Goal: Check status: Check status

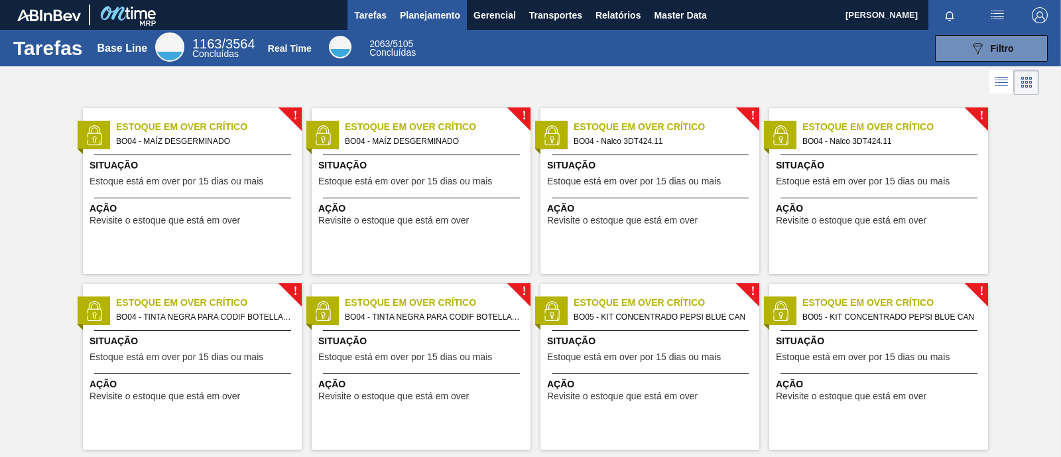
click at [443, 16] on span "Planejamento" at bounding box center [430, 15] width 60 height 16
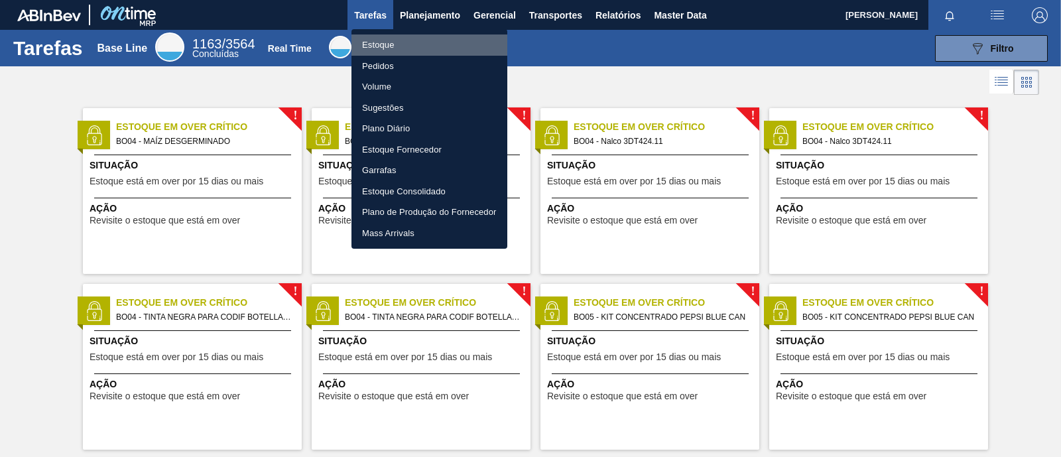
click at [391, 45] on li "Estoque" at bounding box center [429, 44] width 156 height 21
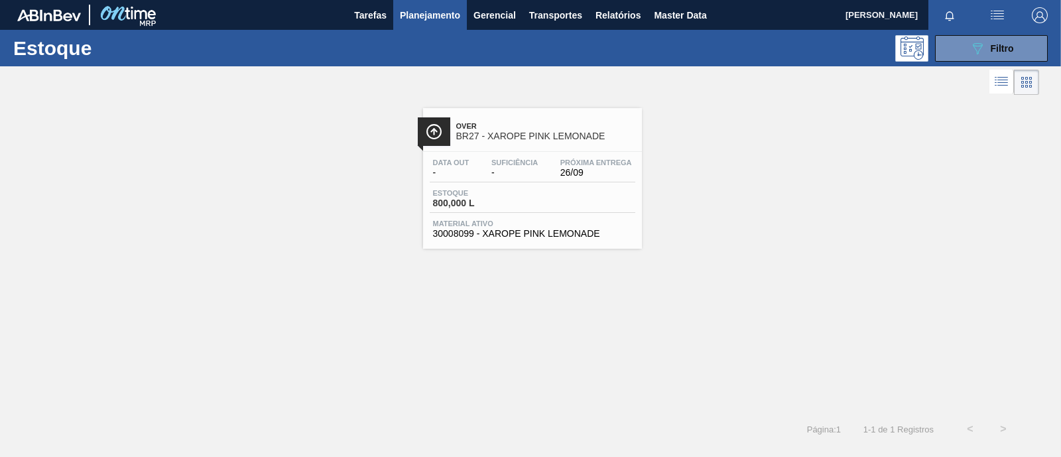
click at [524, 158] on span "Suficiência" at bounding box center [514, 162] width 46 height 8
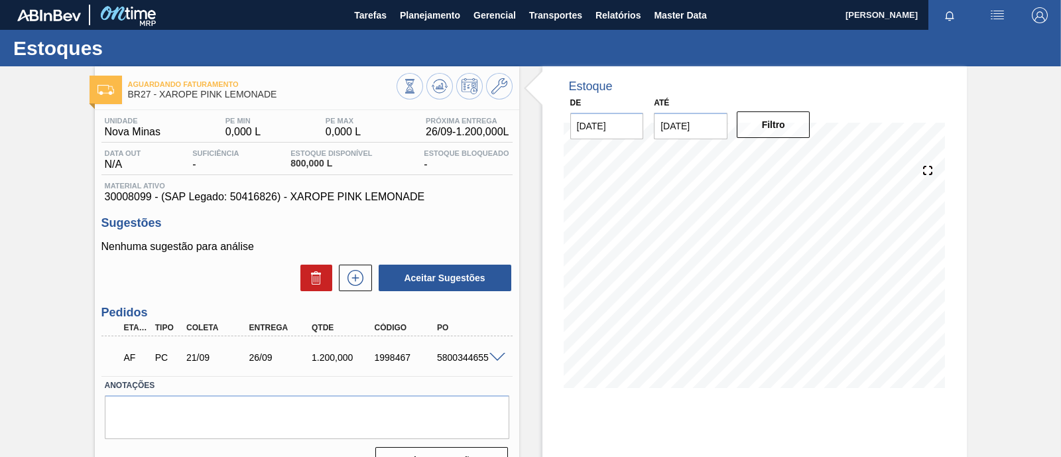
click at [497, 356] on span at bounding box center [497, 358] width 16 height 10
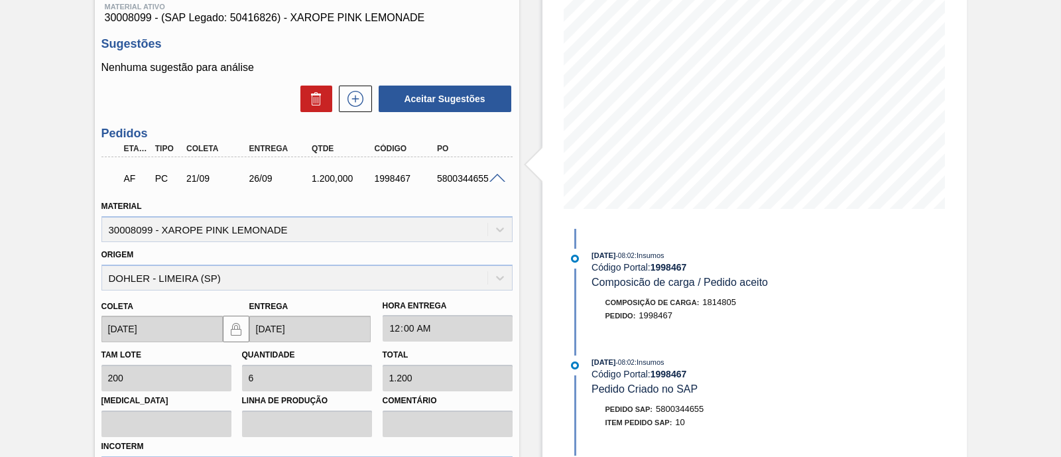
scroll to position [249, 0]
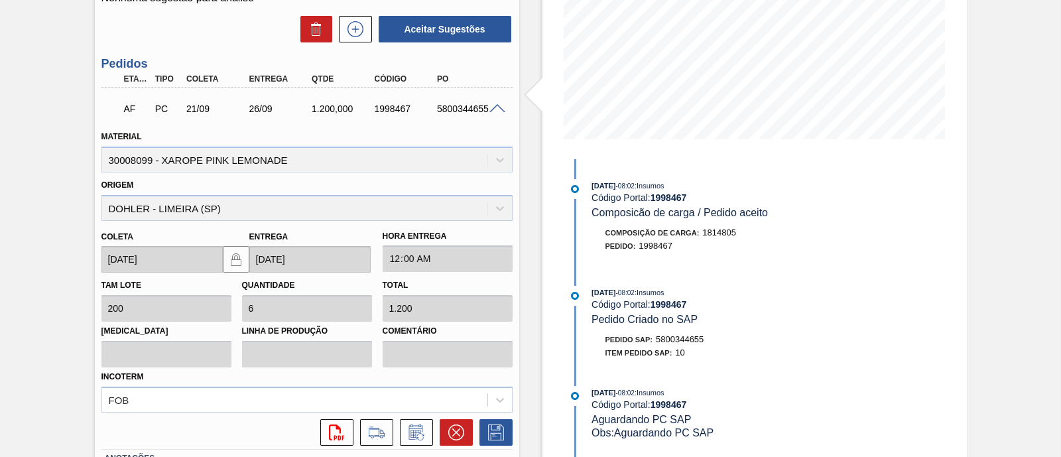
click at [500, 207] on div "Origem DOHLER - LIMEIRA (SP)" at bounding box center [306, 198] width 411 height 45
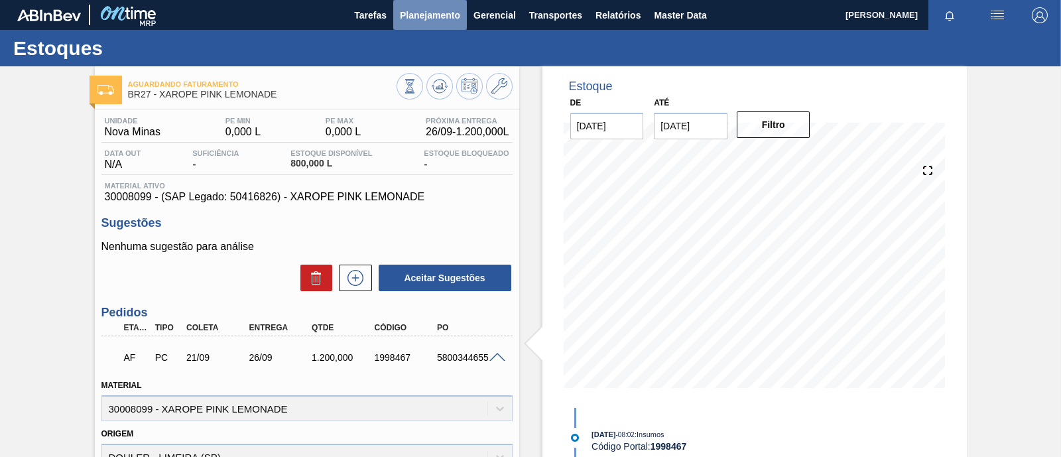
click at [444, 23] on button "Planejamento" at bounding box center [430, 15] width 74 height 30
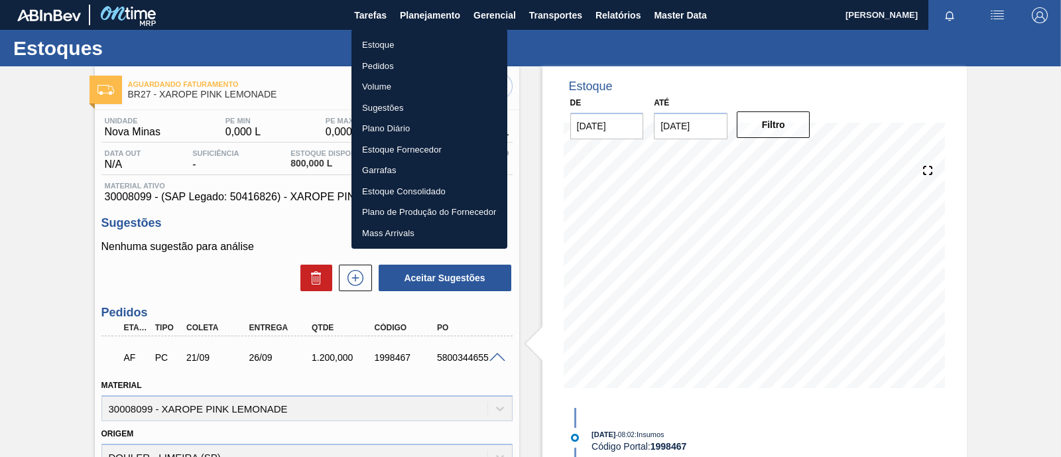
click at [105, 298] on div at bounding box center [530, 228] width 1061 height 457
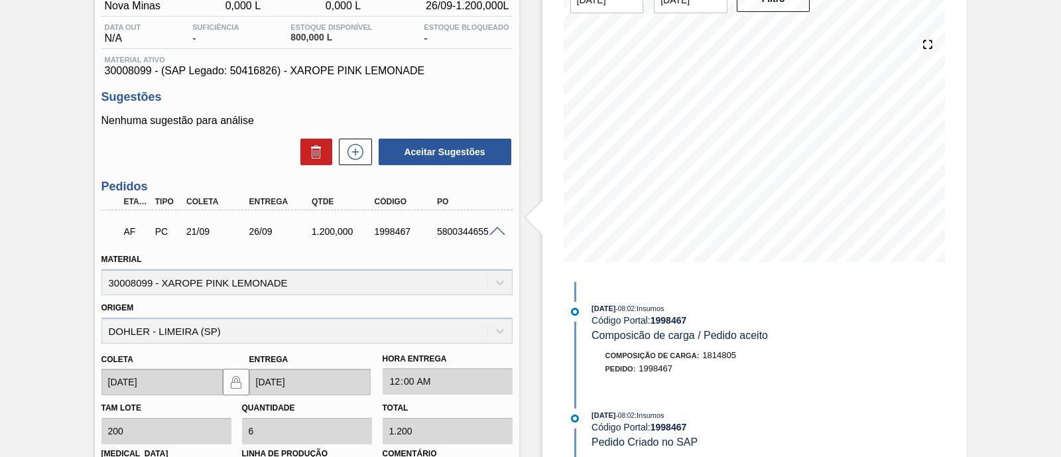
scroll to position [165, 0]
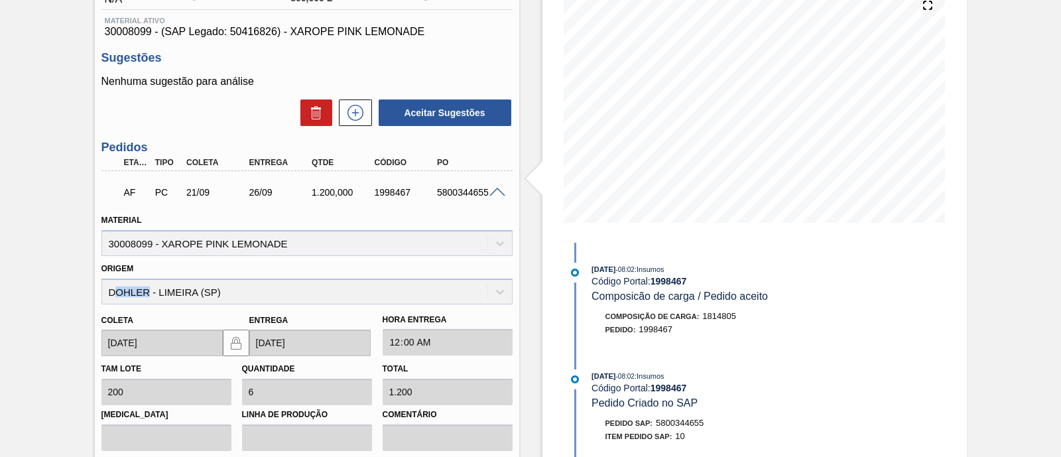
drag, startPoint x: 115, startPoint y: 292, endPoint x: 146, endPoint y: 292, distance: 31.8
click at [146, 292] on div "Origem DOHLER - LIMEIRA (SP)" at bounding box center [306, 281] width 411 height 45
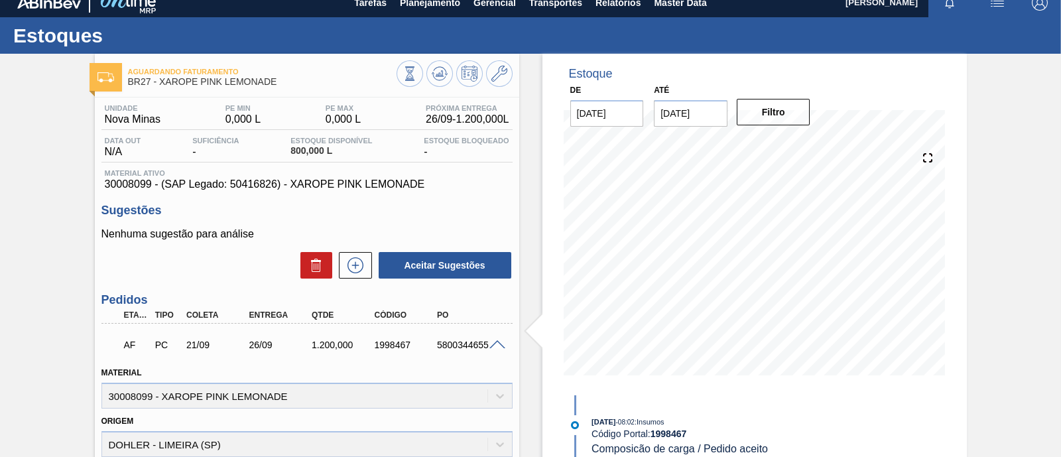
scroll to position [0, 0]
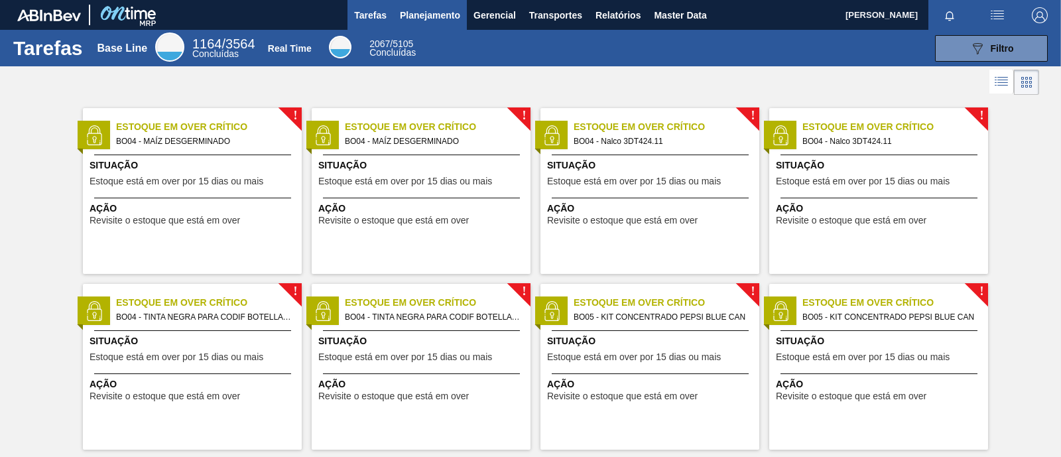
click at [433, 17] on span "Planejamento" at bounding box center [430, 15] width 60 height 16
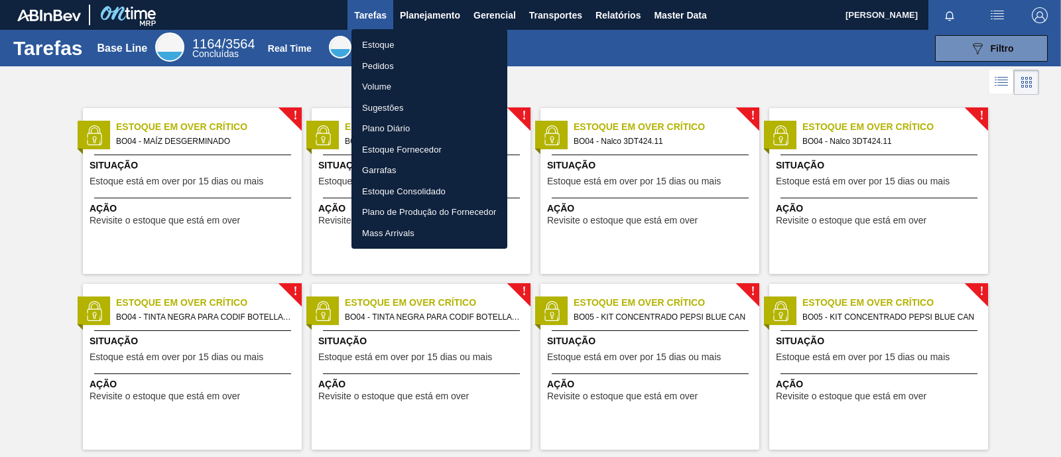
click at [393, 49] on li "Estoque" at bounding box center [429, 44] width 156 height 21
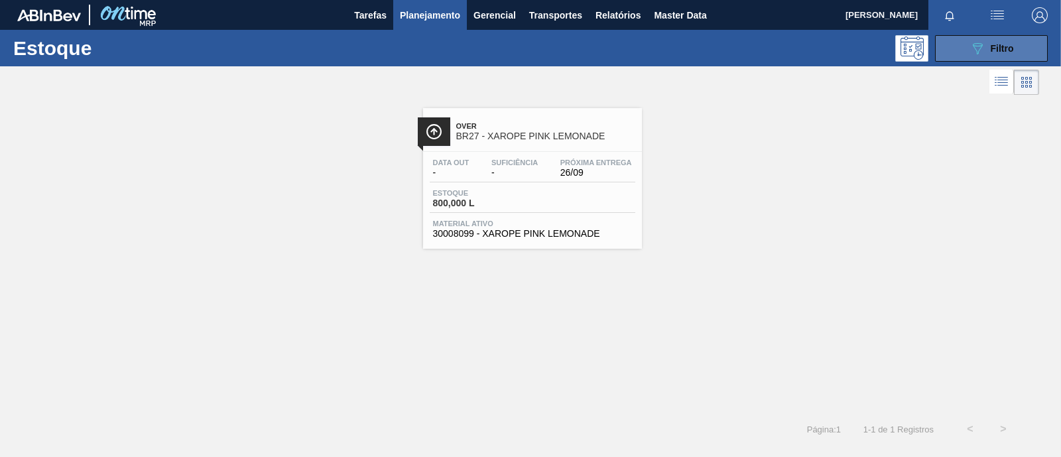
click at [1011, 39] on button "089F7B8B-B2A5-4AFE-B5C0-19BA573D28AC Filtro" at bounding box center [991, 48] width 113 height 27
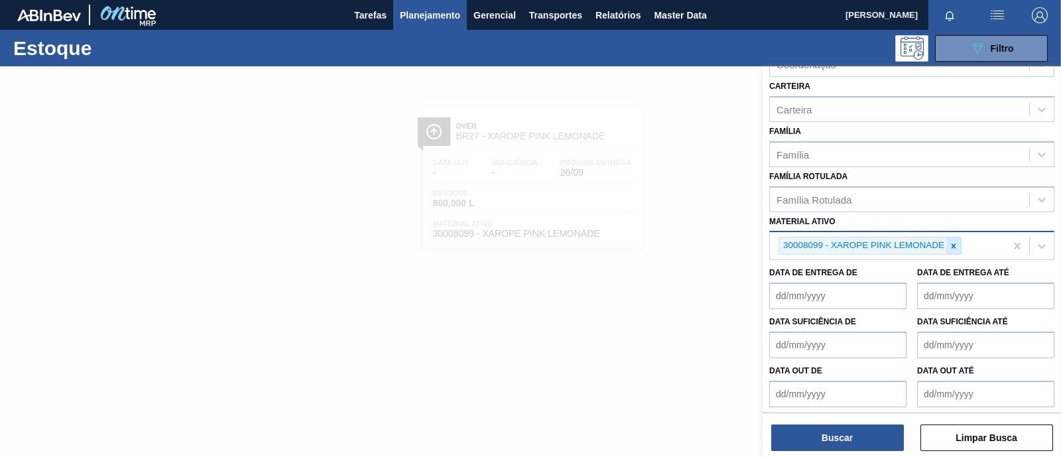
click at [956, 241] on icon at bounding box center [953, 245] width 9 height 9
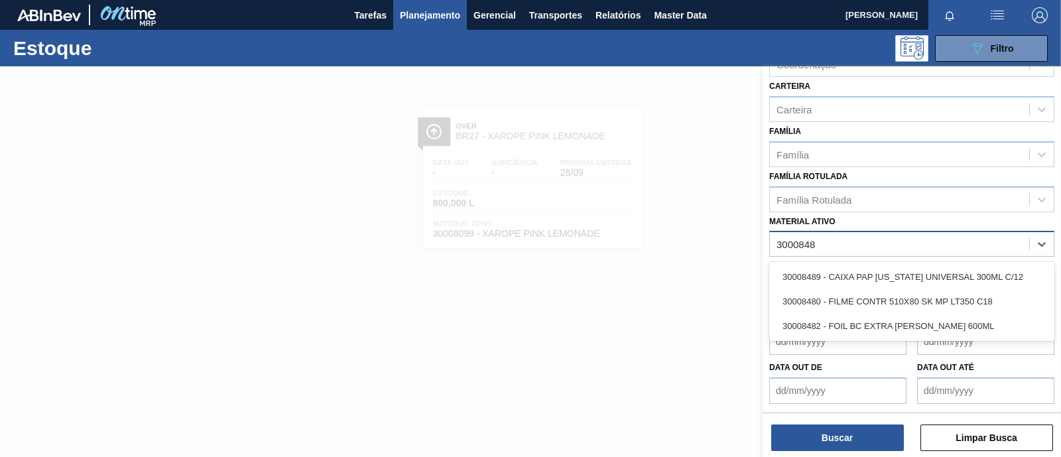
scroll to position [173, 0]
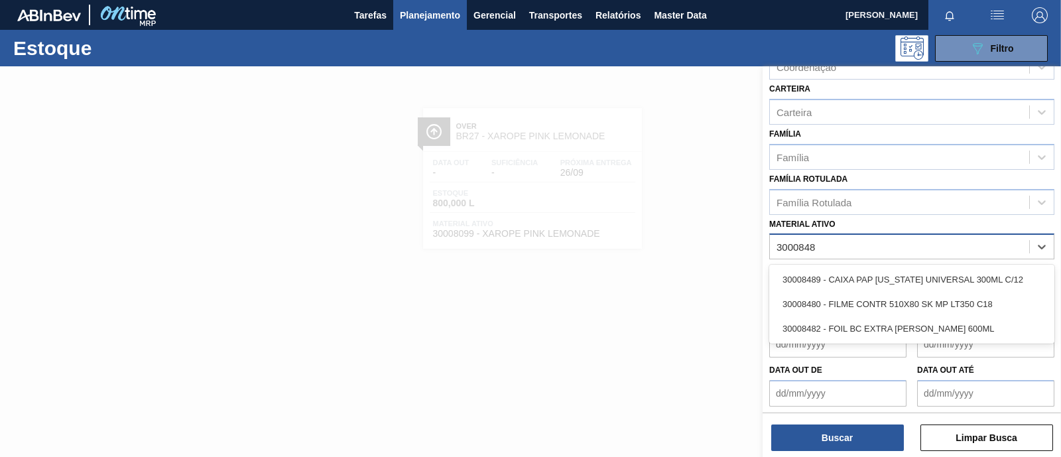
type ativo "30008485"
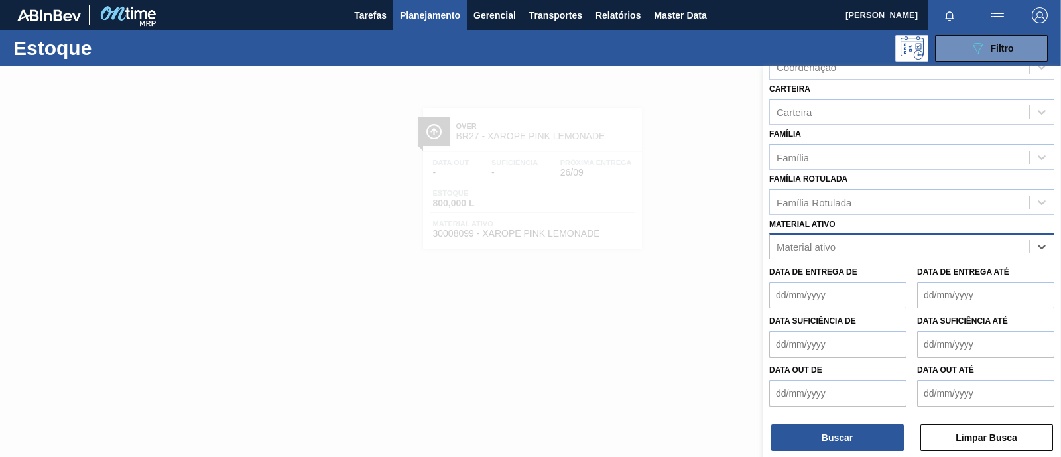
click at [882, 243] on div "Material ativo" at bounding box center [899, 246] width 259 height 19
click at [856, 204] on div "Família Rotulada" at bounding box center [899, 201] width 259 height 19
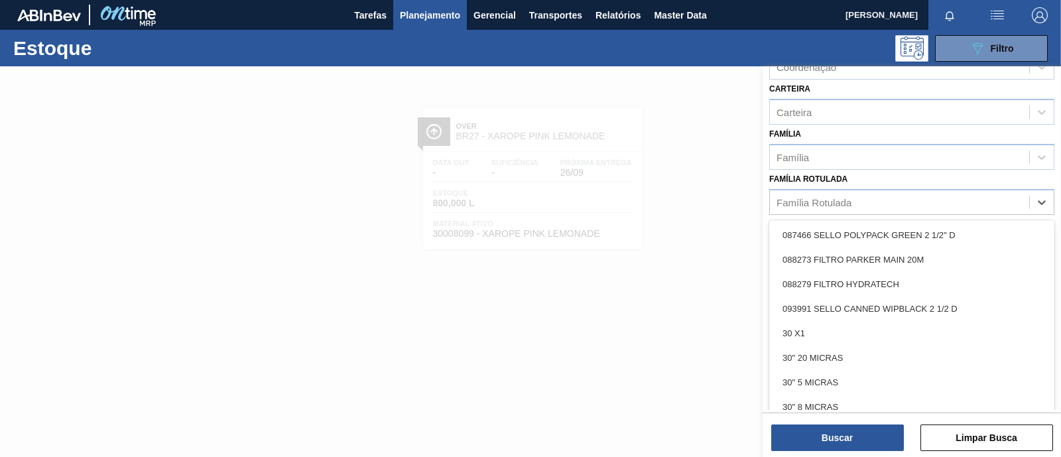
click at [699, 200] on div at bounding box center [530, 294] width 1061 height 457
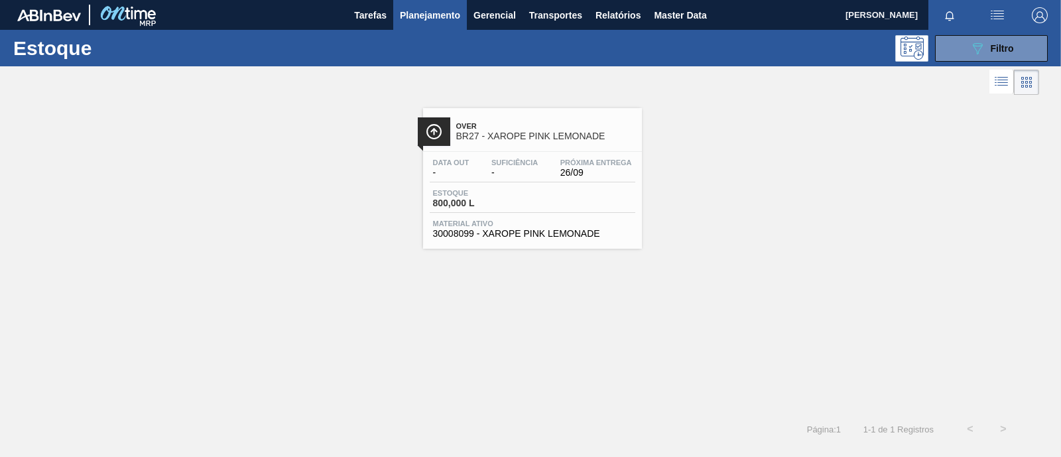
click at [1008, 31] on div "Estoque 089F7B8B-B2A5-4AFE-B5C0-19BA573D28AC Filtro" at bounding box center [530, 48] width 1061 height 36
click at [998, 40] on div "089F7B8B-B2A5-4AFE-B5C0-19BA573D28AC Filtro" at bounding box center [991, 48] width 44 height 16
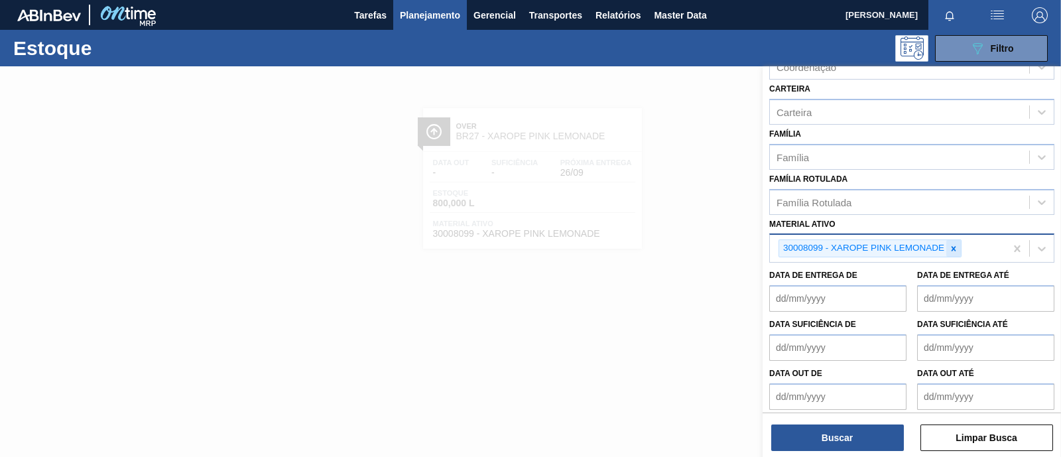
click at [956, 244] on icon at bounding box center [953, 248] width 9 height 9
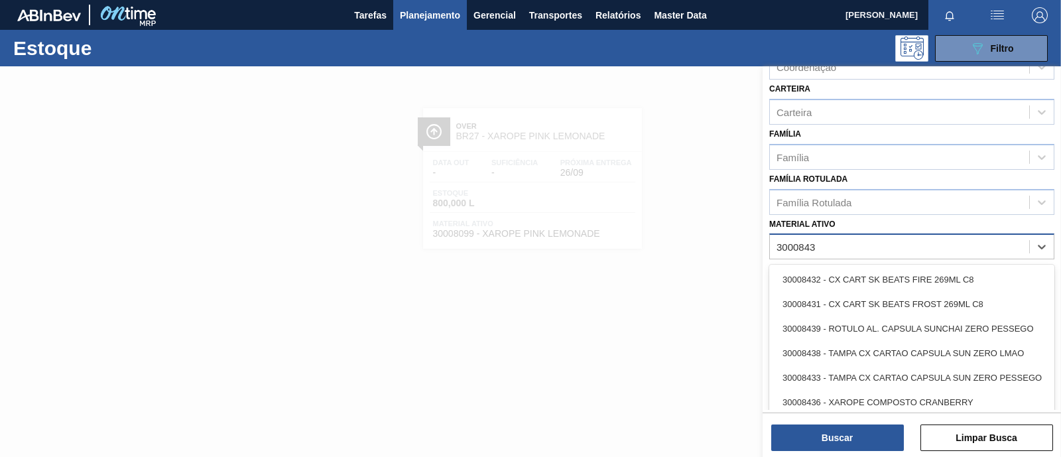
type ativo "30008435"
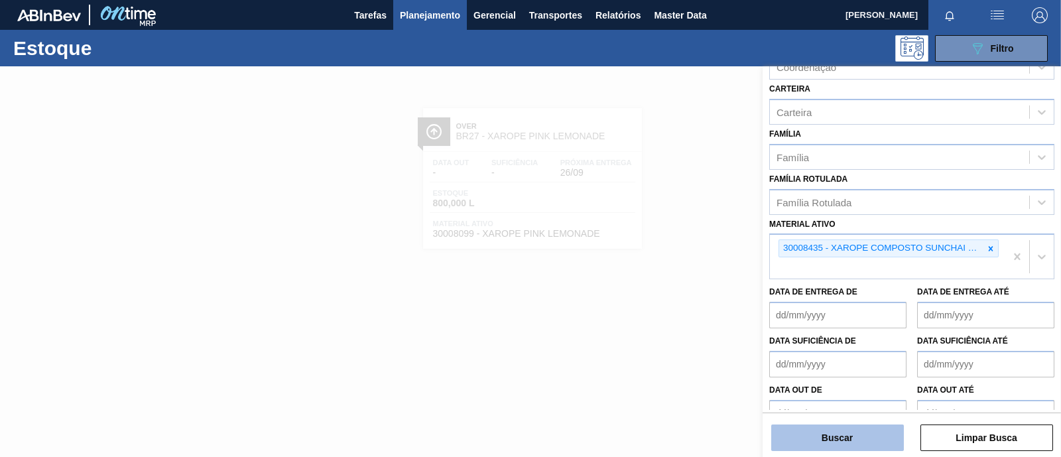
click at [870, 427] on button "Buscar" at bounding box center [837, 437] width 133 height 27
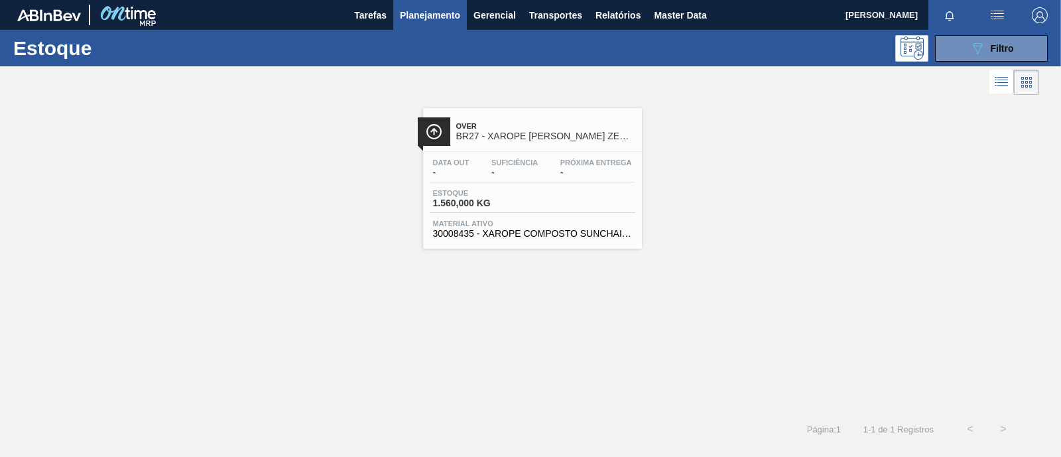
click at [524, 230] on span "30008435 - XAROPE COMPOSTO SUNCHAI ZERO LIMAO" at bounding box center [532, 234] width 199 height 10
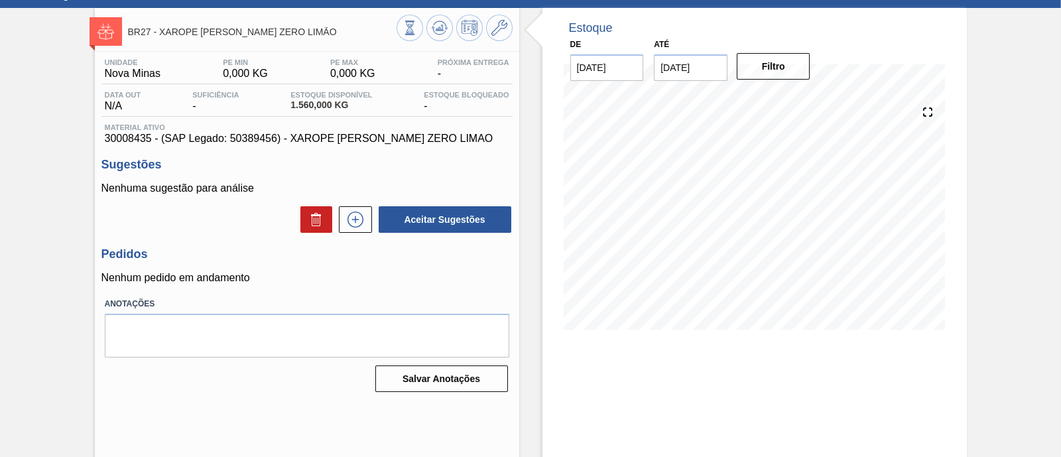
scroll to position [82, 0]
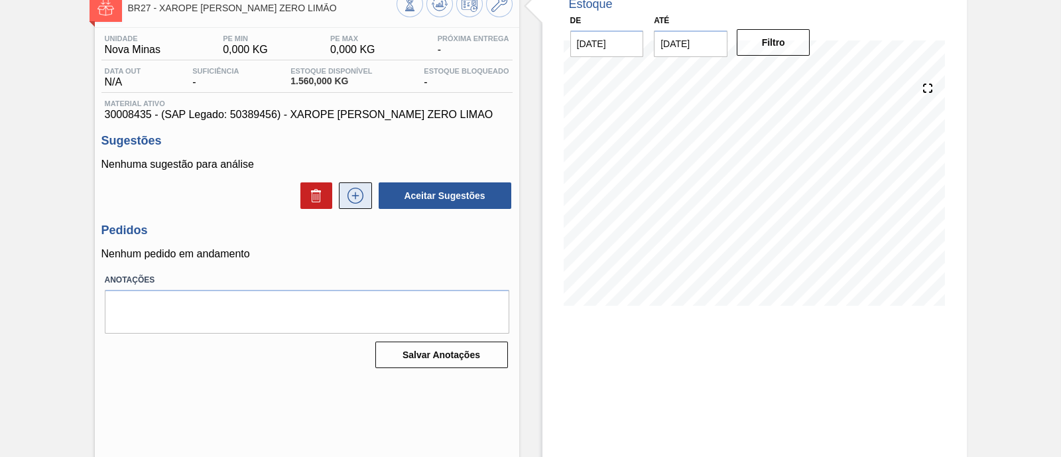
click at [360, 203] on icon at bounding box center [355, 196] width 21 height 16
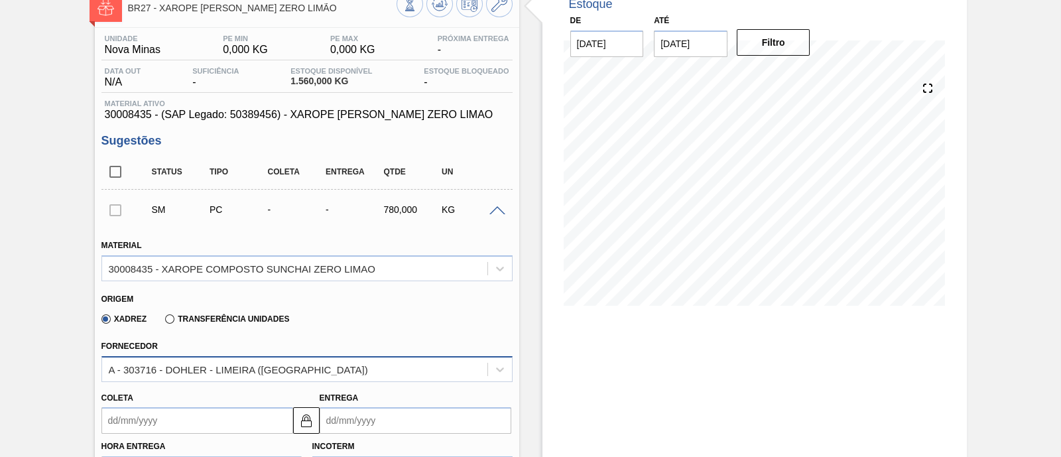
click at [293, 377] on div "A - 303716 - DOHLER - LIMEIRA (SP)" at bounding box center [294, 368] width 385 height 19
click at [331, 329] on div "Xadrez Transferência Unidades" at bounding box center [301, 317] width 400 height 26
